Goal: Information Seeking & Learning: Get advice/opinions

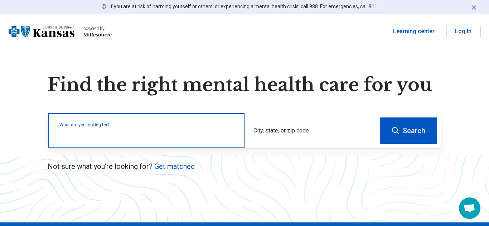
click at [187, 138] on input "text" at bounding box center [147, 134] width 176 height 9
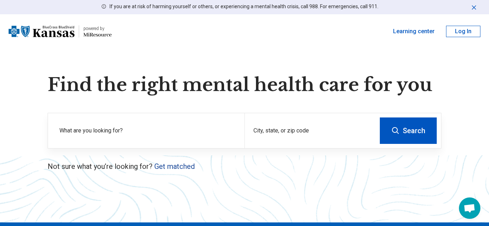
click at [187, 166] on link "Get matched" at bounding box center [174, 166] width 40 height 9
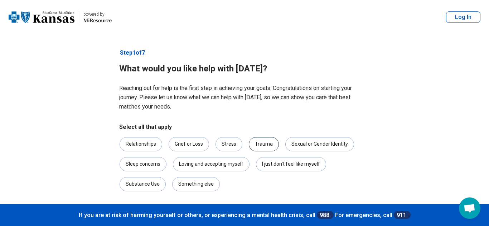
click at [257, 143] on div "Trauma" at bounding box center [264, 144] width 30 height 14
click at [232, 144] on div "Stress" at bounding box center [228, 144] width 27 height 14
click at [209, 165] on div "Loving and accepting myself" at bounding box center [211, 164] width 77 height 14
click at [150, 145] on div "Relationships" at bounding box center [140, 144] width 43 height 14
click at [271, 165] on div "I just don't feel like myself" at bounding box center [291, 164] width 70 height 14
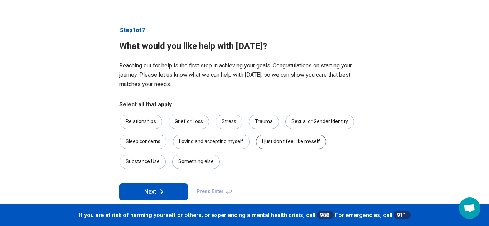
scroll to position [33, 0]
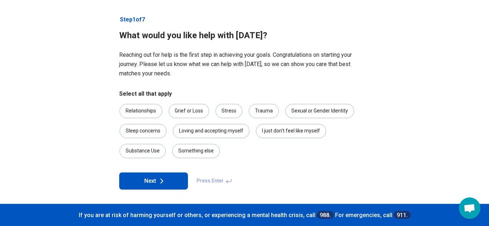
click at [171, 176] on button "Next" at bounding box center [153, 181] width 69 height 17
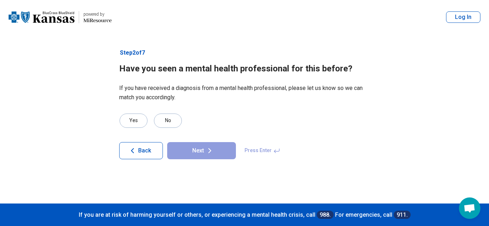
scroll to position [0, 0]
click at [139, 123] on div "Yes" at bounding box center [133, 121] width 28 height 14
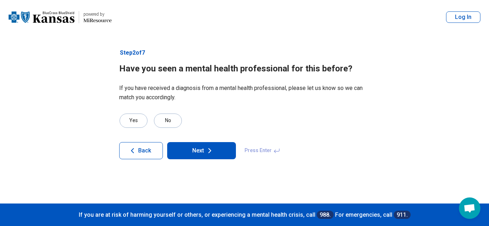
click at [194, 161] on article "Step 2 of 7 Have you seen a mental health professional for this before? If you …" at bounding box center [244, 119] width 273 height 170
click at [200, 154] on button "Next" at bounding box center [201, 150] width 69 height 17
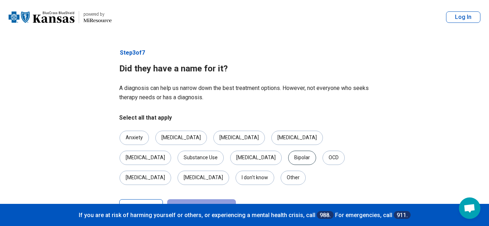
click at [288, 157] on div "Bipolar" at bounding box center [302, 158] width 28 height 14
click at [213, 138] on div "[MEDICAL_DATA]" at bounding box center [239, 138] width 52 height 14
click at [171, 151] on div "[MEDICAL_DATA]" at bounding box center [145, 158] width 52 height 14
click at [181, 138] on div "[MEDICAL_DATA]" at bounding box center [181, 138] width 52 height 14
click at [137, 140] on div "Anxiety" at bounding box center [133, 138] width 29 height 14
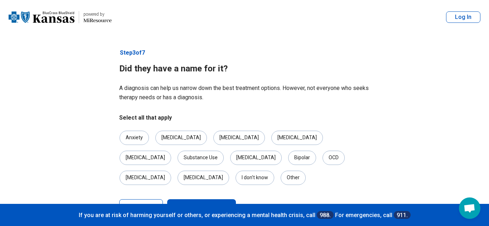
click at [208, 204] on icon at bounding box center [209, 208] width 9 height 9
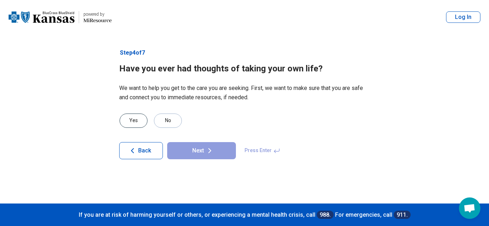
click at [131, 125] on div "Yes" at bounding box center [133, 121] width 28 height 14
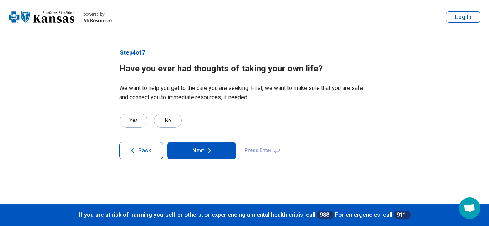
click at [199, 155] on button "Next" at bounding box center [201, 150] width 69 height 17
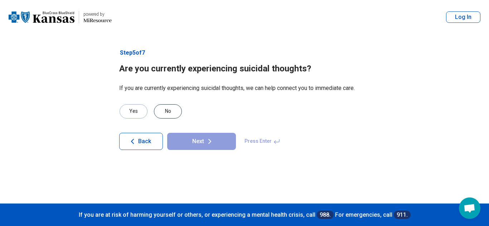
click at [172, 116] on div "No" at bounding box center [168, 111] width 28 height 14
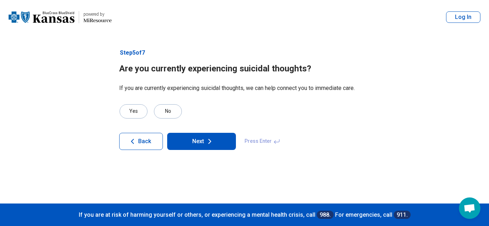
click at [197, 146] on button "Next" at bounding box center [201, 141] width 69 height 17
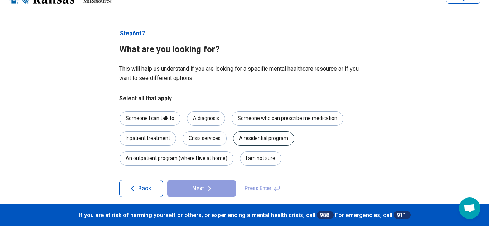
scroll to position [27, 0]
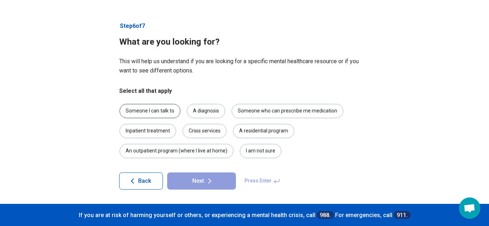
click at [149, 106] on div "Someone I can talk to" at bounding box center [149, 111] width 61 height 14
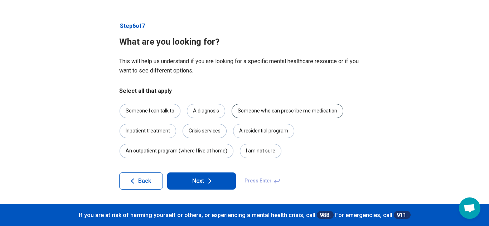
click at [299, 109] on div "Someone who can prescribe me medication" at bounding box center [287, 111] width 112 height 14
click at [210, 177] on icon at bounding box center [209, 181] width 9 height 9
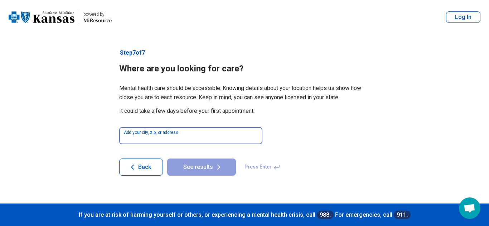
click at [202, 137] on input at bounding box center [190, 135] width 143 height 17
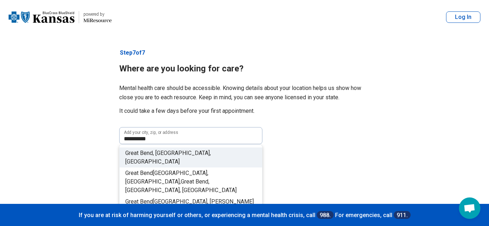
click at [196, 151] on li "[GEOGRAPHIC_DATA] , [GEOGRAPHIC_DATA], [GEOGRAPHIC_DATA]" at bounding box center [190, 158] width 142 height 20
type input "**********"
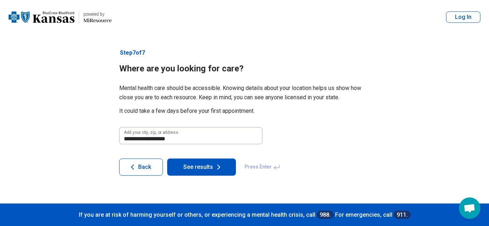
click at [207, 166] on button "See results" at bounding box center [201, 167] width 69 height 17
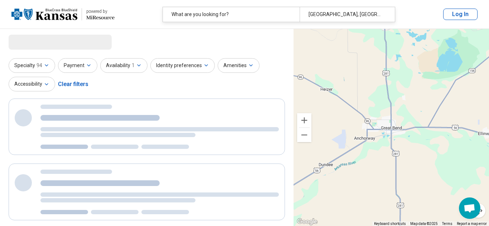
select select "***"
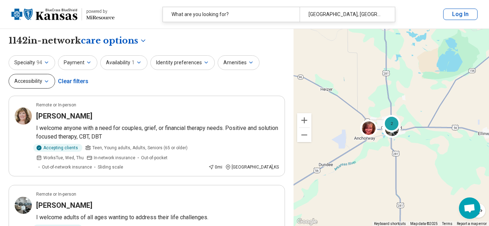
click at [47, 84] on button "Accessibility" at bounding box center [32, 81] width 47 height 15
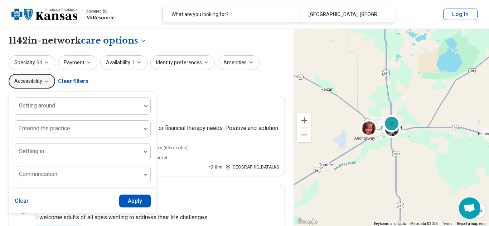
click at [47, 84] on icon "button" at bounding box center [47, 82] width 6 height 6
click at [105, 83] on div "Specialty 94 Payment Availability 1 Identity preferences Amenities Accessibilit…" at bounding box center [147, 72] width 276 height 35
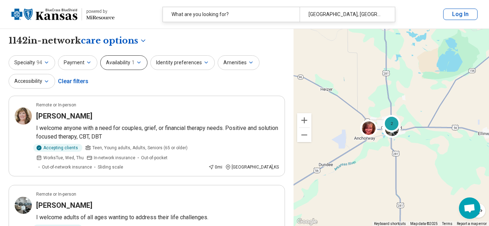
click at [138, 63] on icon "button" at bounding box center [139, 63] width 6 height 6
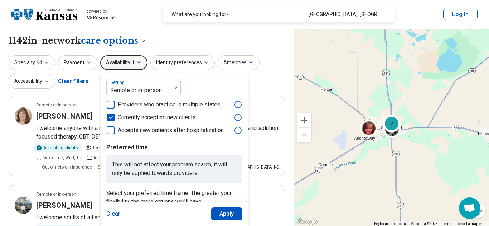
click at [138, 63] on icon "button" at bounding box center [139, 63] width 6 height 6
click at [211, 63] on div "Identity preferences" at bounding box center [182, 62] width 64 height 15
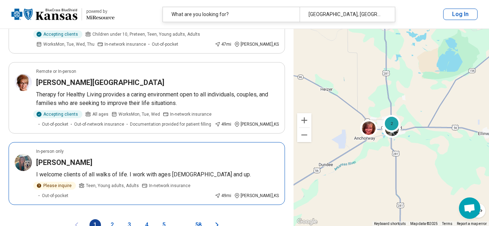
scroll to position [1507, 0]
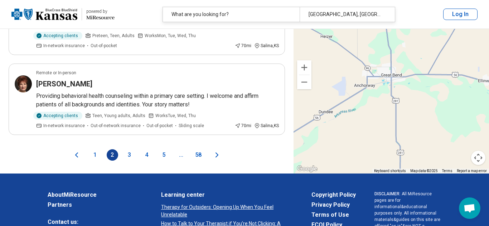
scroll to position [1550, 0]
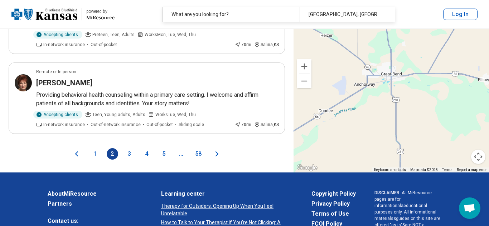
click at [215, 150] on icon "Next page" at bounding box center [216, 154] width 9 height 9
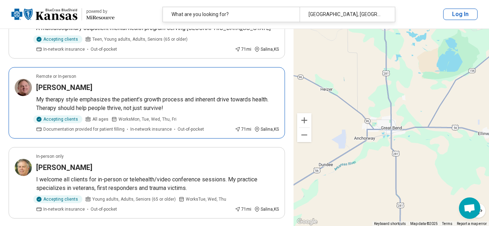
scroll to position [0, 0]
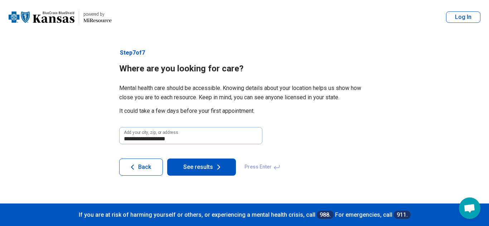
click at [216, 171] on icon at bounding box center [218, 167] width 9 height 9
select select "***"
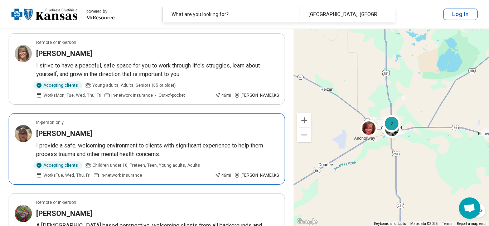
scroll to position [646, 0]
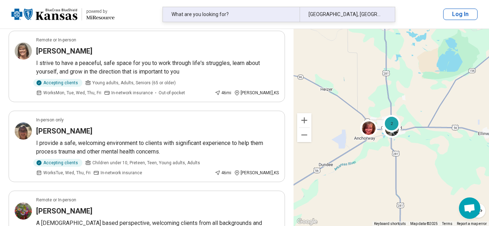
click at [223, 15] on div "What are you looking for?" at bounding box center [231, 14] width 137 height 15
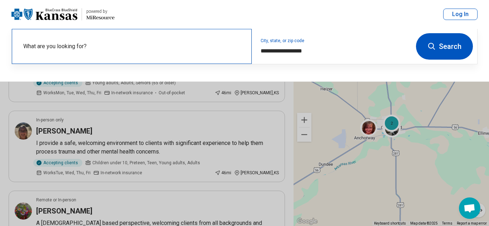
click at [78, 46] on label "What are you looking for?" at bounding box center [133, 46] width 220 height 9
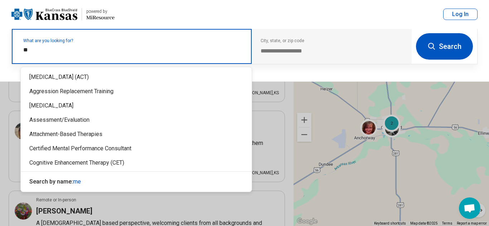
type input "***"
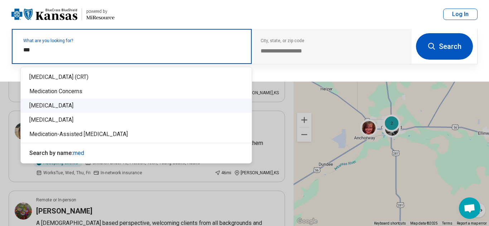
click at [65, 108] on div "[MEDICAL_DATA]" at bounding box center [136, 106] width 231 height 14
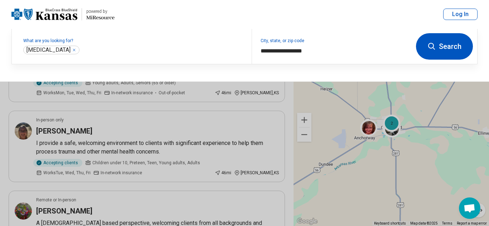
click at [434, 47] on icon at bounding box center [431, 46] width 9 height 9
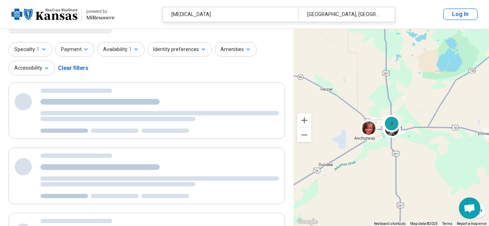
scroll to position [0, 0]
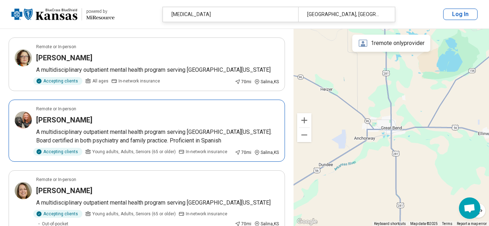
scroll to position [250, 0]
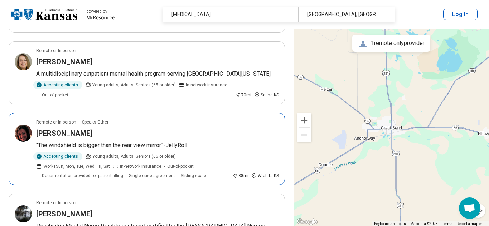
click at [114, 134] on div "[PERSON_NAME]" at bounding box center [157, 133] width 243 height 10
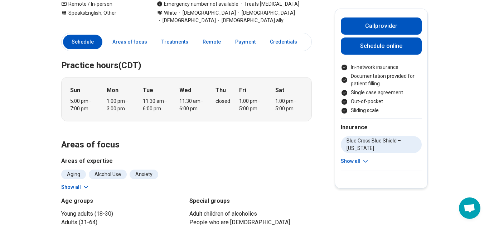
scroll to position [191, 0]
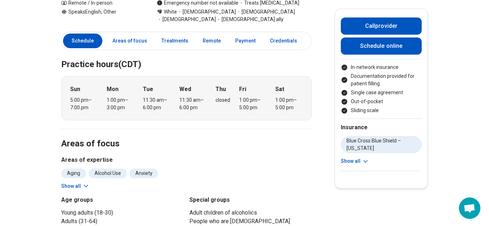
click at [69, 183] on button "Show all" at bounding box center [75, 187] width 28 height 8
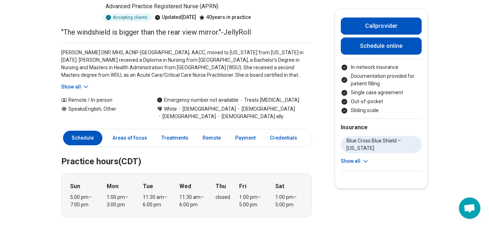
scroll to position [0, 0]
